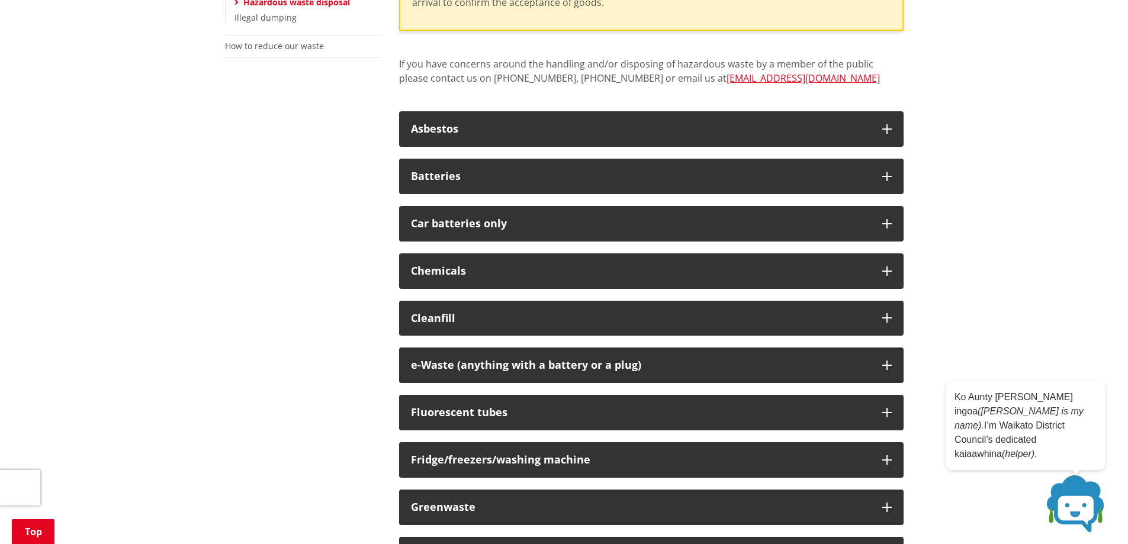
scroll to position [414, 0]
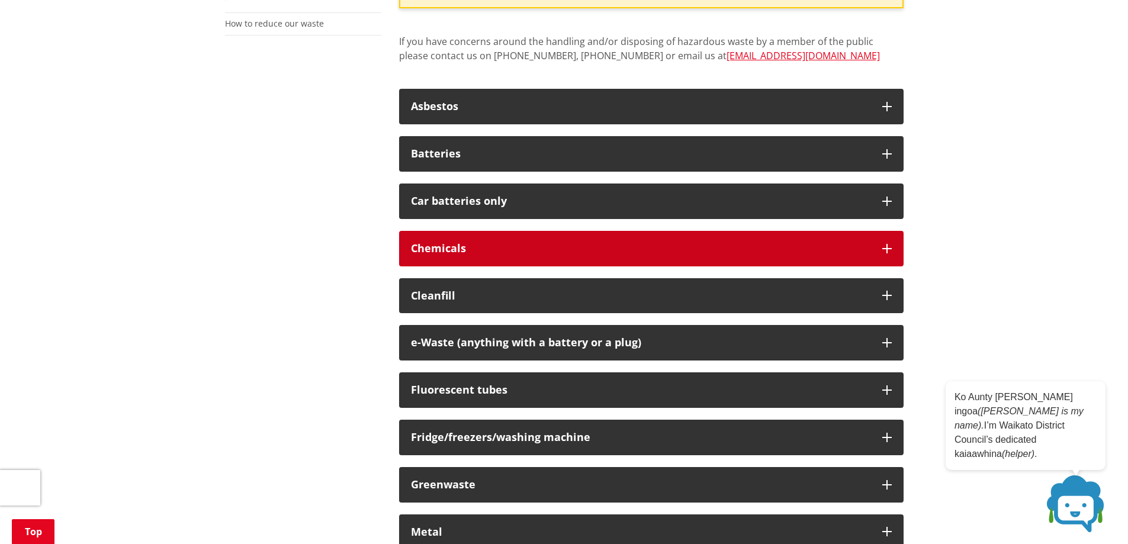
click at [887, 244] on icon "button" at bounding box center [886, 248] width 9 height 9
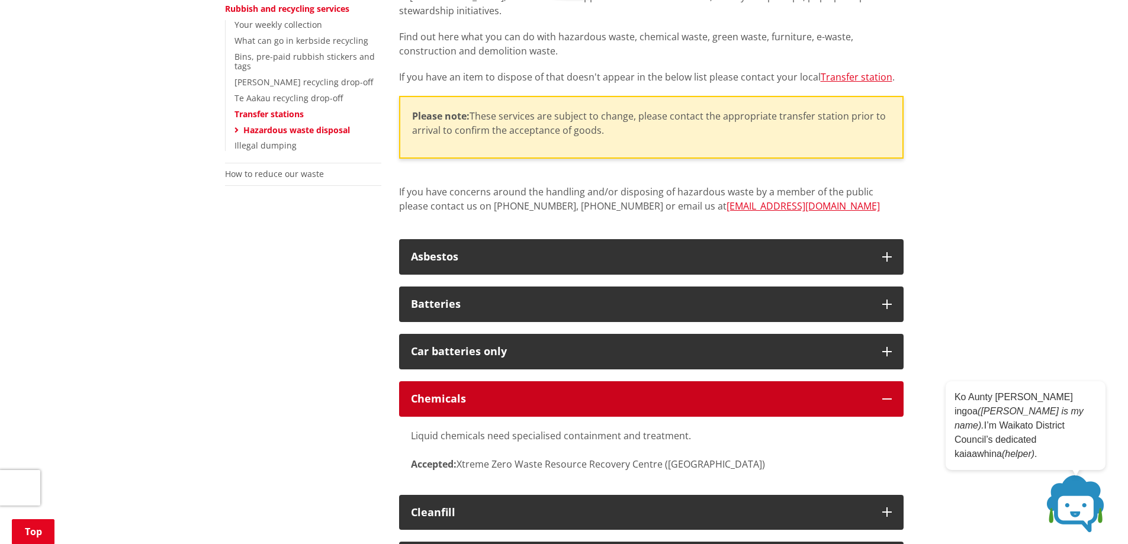
scroll to position [237, 0]
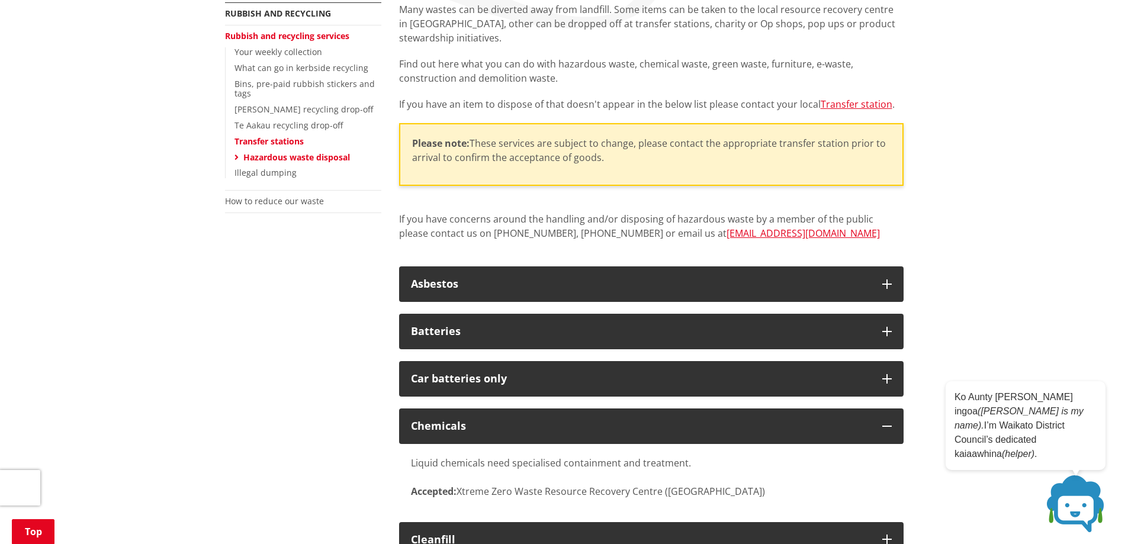
click at [329, 156] on link "Hazardous waste disposal" at bounding box center [296, 157] width 107 height 11
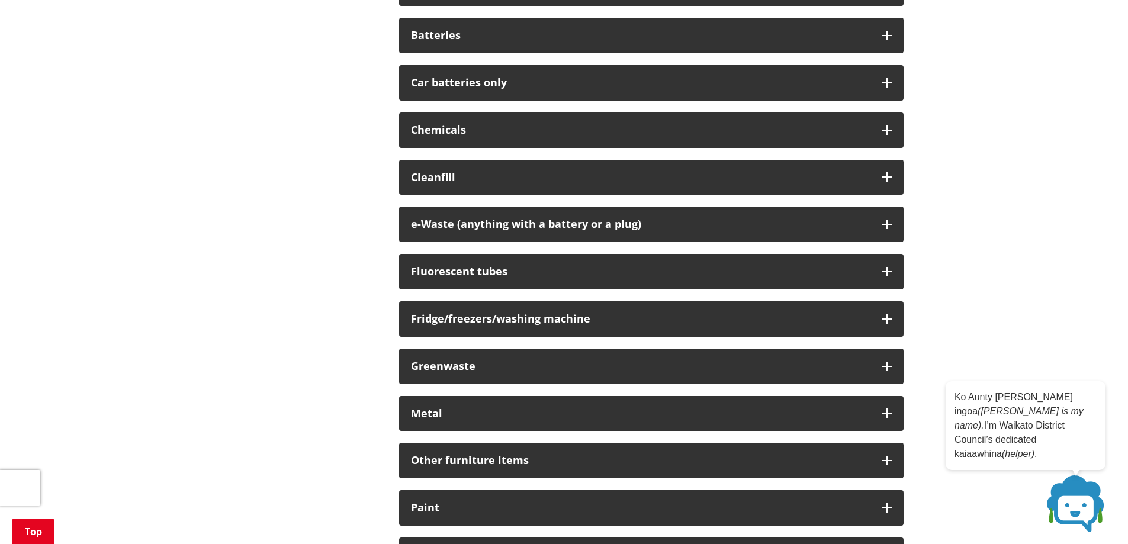
scroll to position [474, 0]
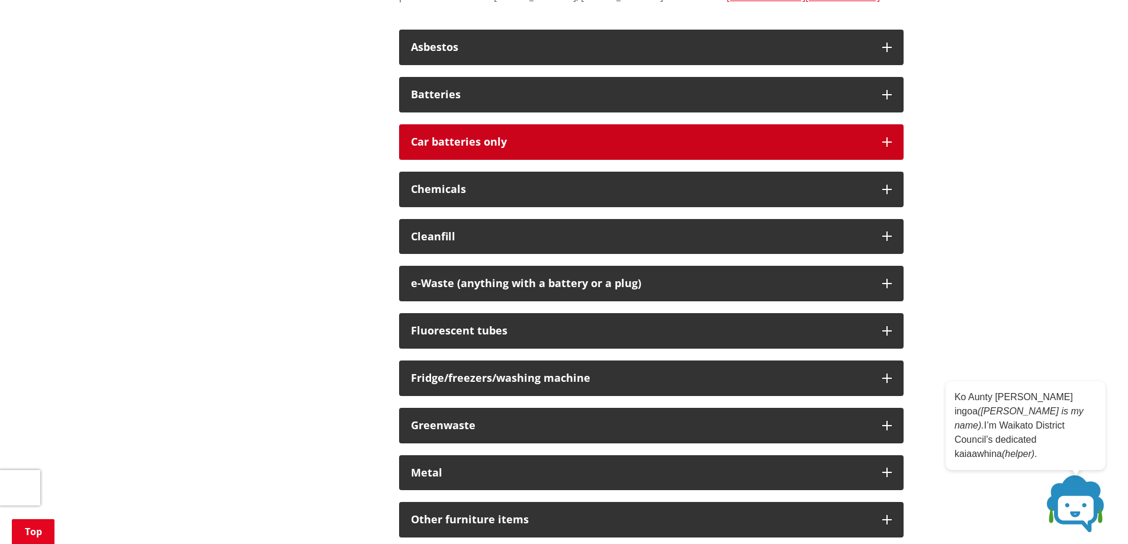
click at [890, 141] on icon "button" at bounding box center [886, 141] width 9 height 9
